Goal: Information Seeking & Learning: Learn about a topic

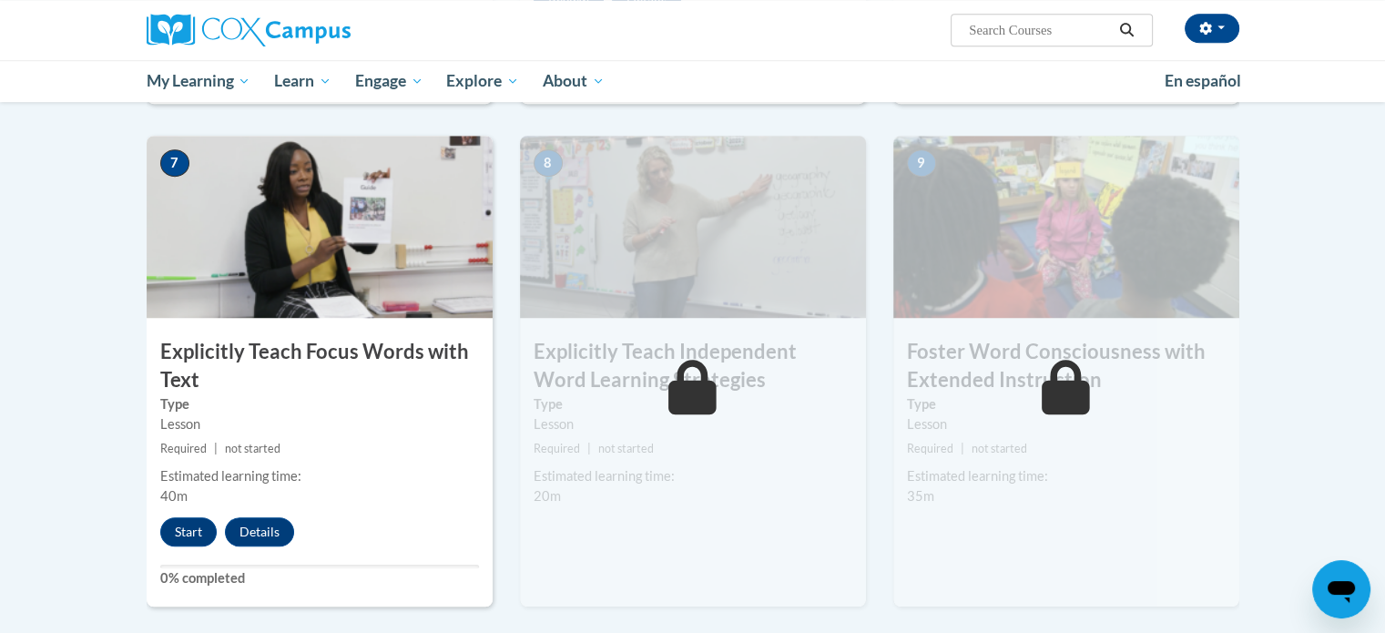
click at [379, 489] on div "Estimated learning time: 40m" at bounding box center [320, 486] width 346 height 40
click at [177, 534] on button "Start" at bounding box center [188, 531] width 56 height 29
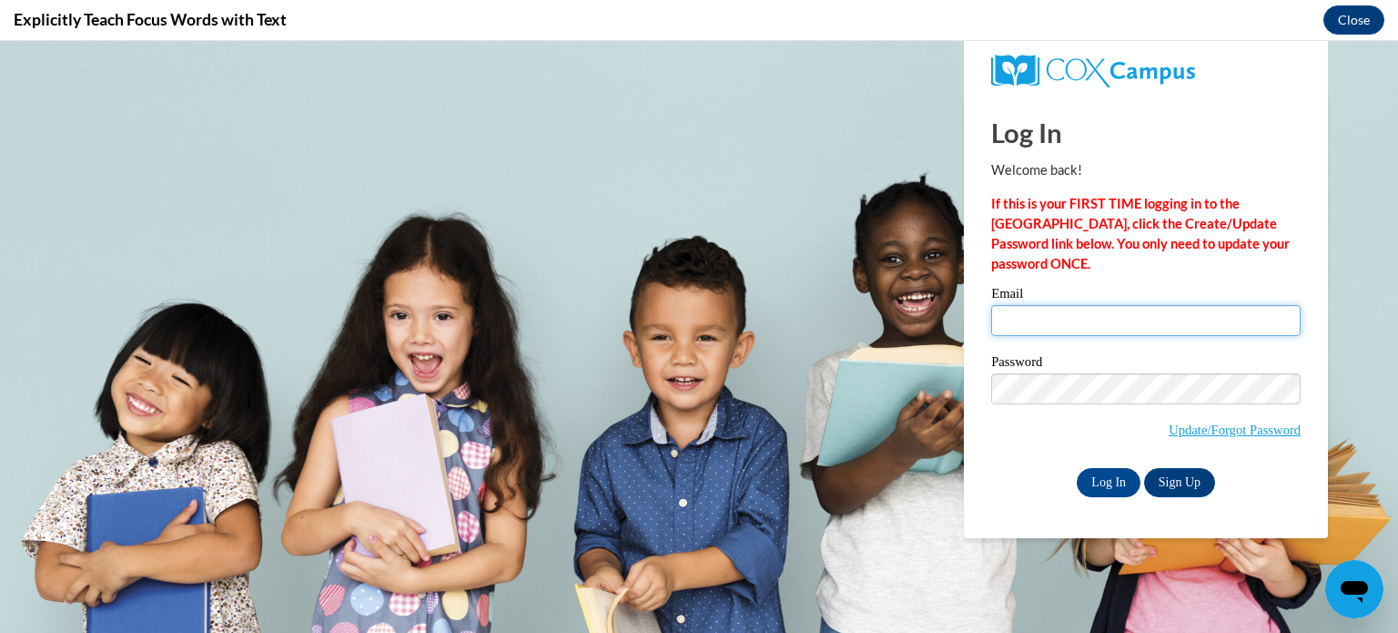
click at [1032, 310] on input "Email" at bounding box center [1146, 320] width 310 height 31
type input "[EMAIL_ADDRESS][DOMAIN_NAME]"
click at [1110, 486] on input "Log In" at bounding box center [1109, 482] width 64 height 29
